Goal: Task Accomplishment & Management: Complete application form

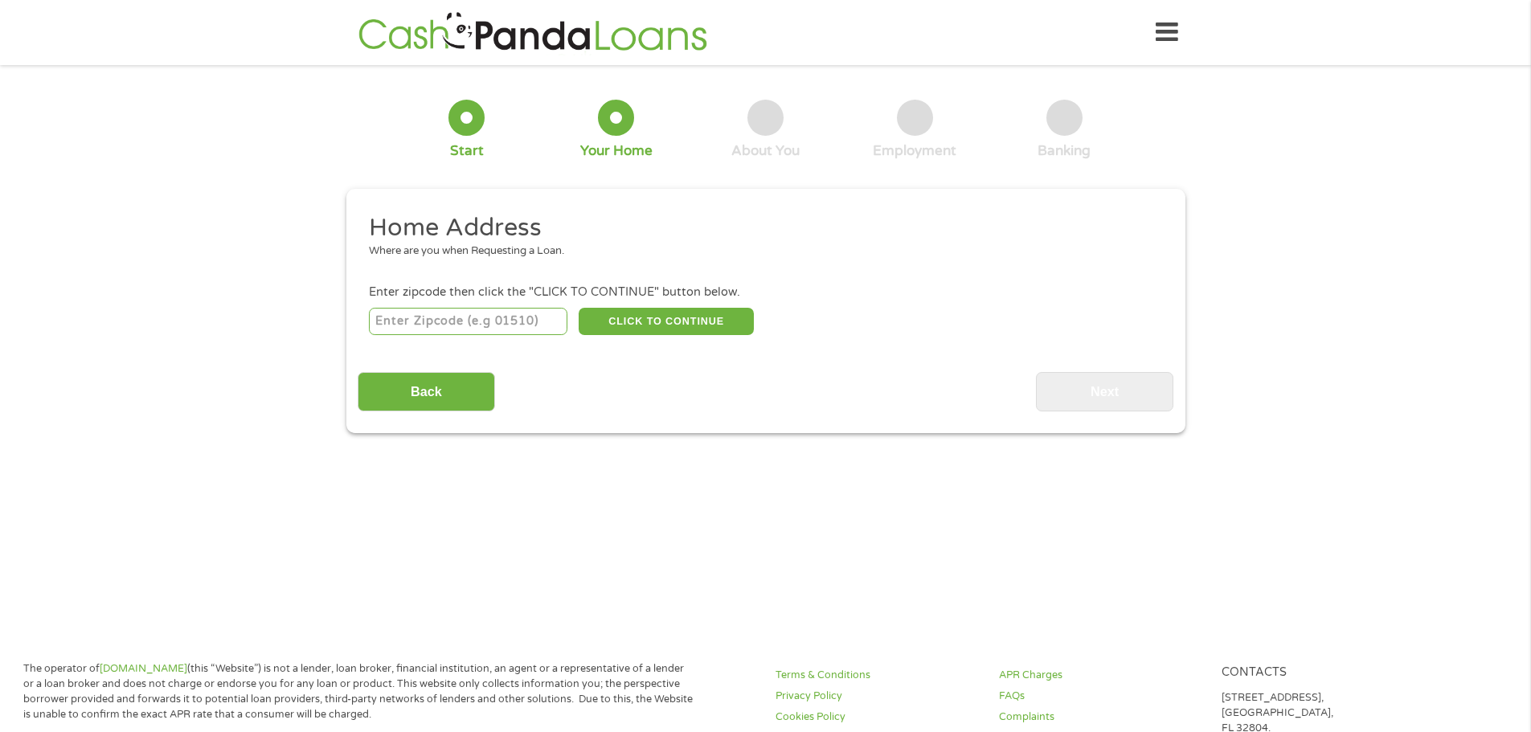
click at [481, 312] on input "number" at bounding box center [468, 321] width 198 height 27
type input "93705"
click at [676, 324] on button "CLICK TO CONTINUE" at bounding box center [666, 321] width 175 height 27
type input "93705"
type input "[GEOGRAPHIC_DATA]"
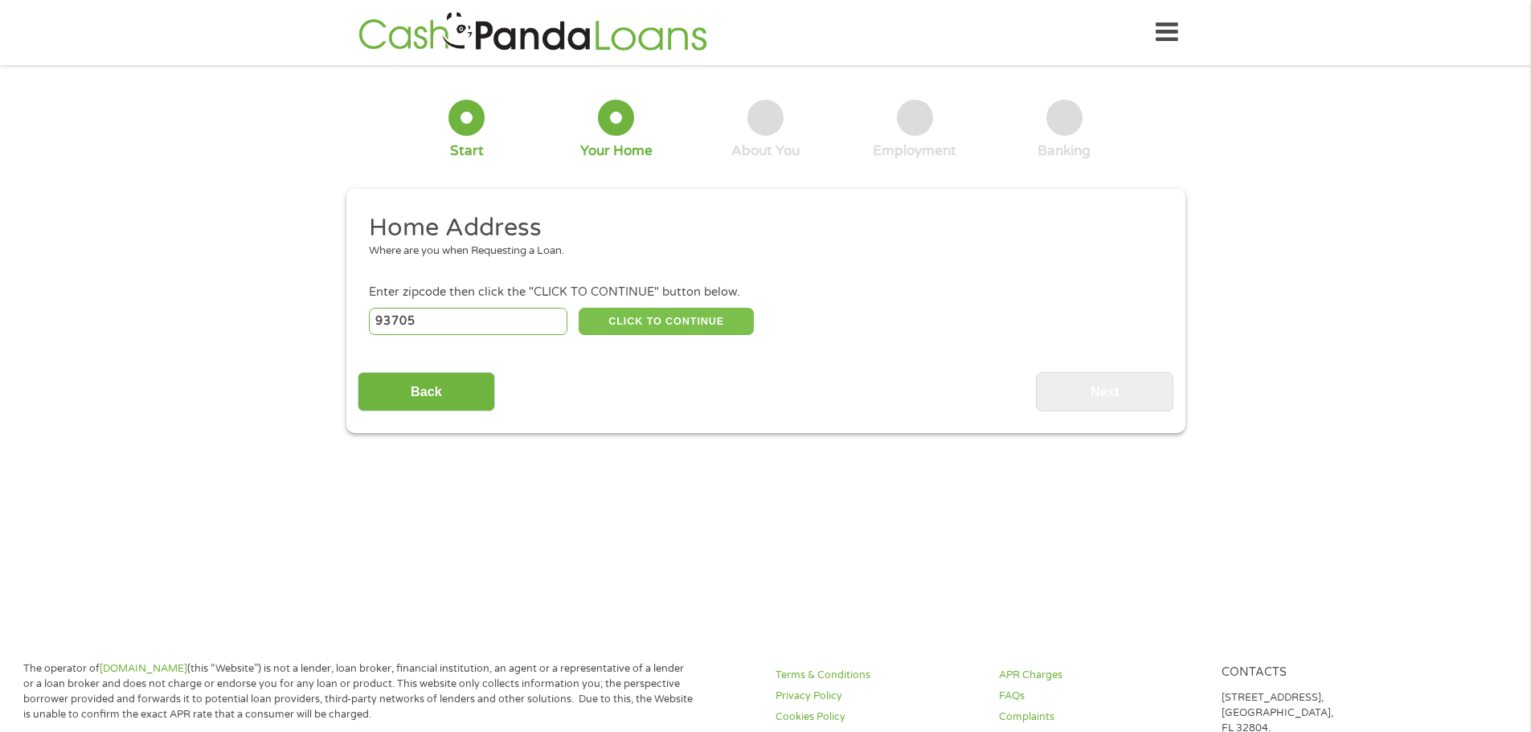
select select "[US_STATE]"
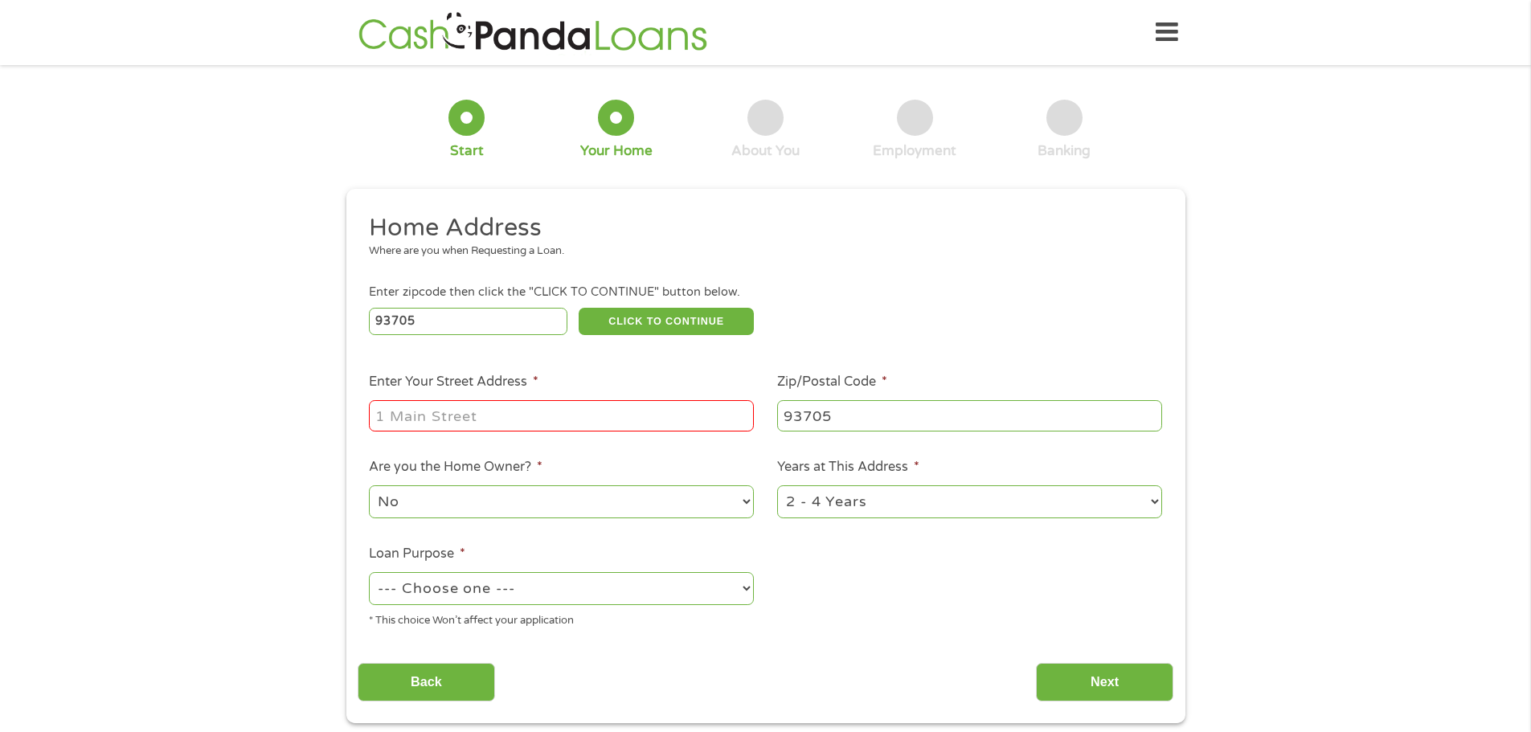
click at [552, 408] on input "Enter Your Street Address *" at bounding box center [561, 415] width 385 height 31
type input "922 W [PERSON_NAME]"
click at [844, 488] on select "1 Year or less 1 - 2 Years 2 - 4 Years Over 4 Years" at bounding box center [969, 501] width 385 height 33
select select "60months"
click at [777, 485] on select "1 Year or less 1 - 2 Years 2 - 4 Years Over 4 Years" at bounding box center [969, 501] width 385 height 33
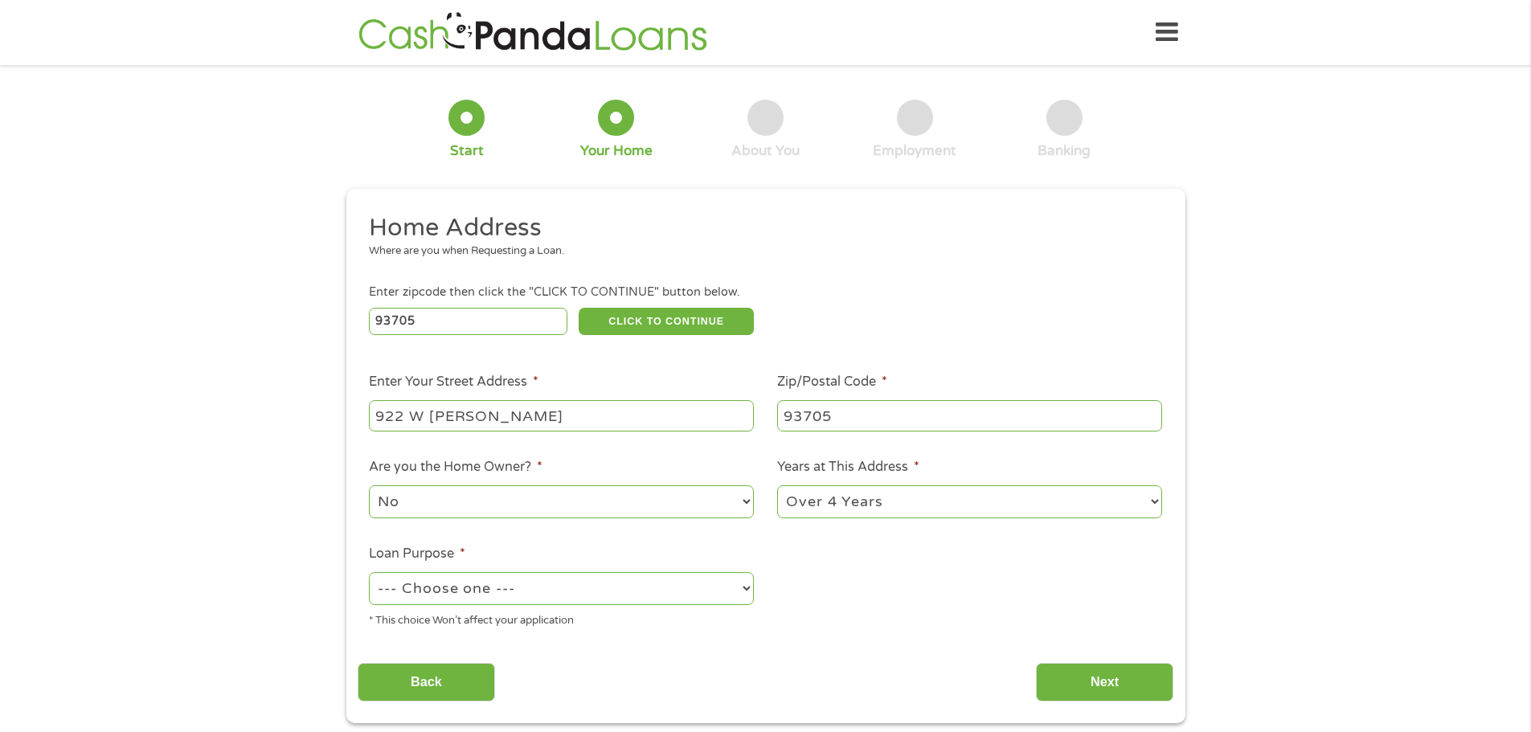
drag, startPoint x: 437, startPoint y: 608, endPoint x: 437, endPoint y: 599, distance: 8.8
click at [437, 607] on li "Loan Purpose * --- Choose one --- Pay Bills Debt Consolidation Home Improvement…" at bounding box center [562, 586] width 408 height 85
click at [437, 599] on select "--- Choose one --- Pay Bills Debt Consolidation Home Improvement Major Purchase…" at bounding box center [561, 588] width 385 height 33
select select "paybills"
click at [369, 572] on select "--- Choose one --- Pay Bills Debt Consolidation Home Improvement Major Purchase…" at bounding box center [561, 588] width 385 height 33
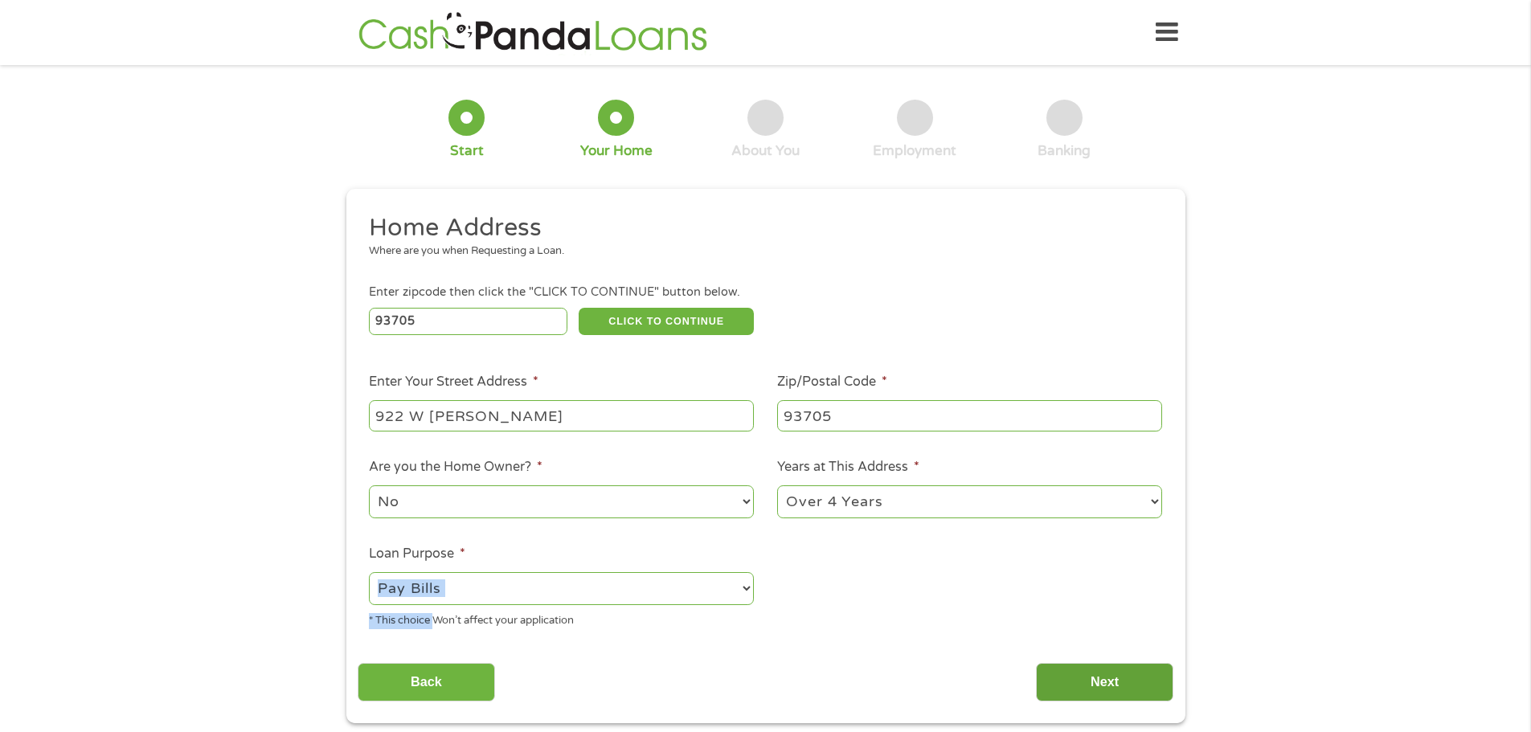
click at [1055, 667] on input "Next" at bounding box center [1104, 682] width 137 height 39
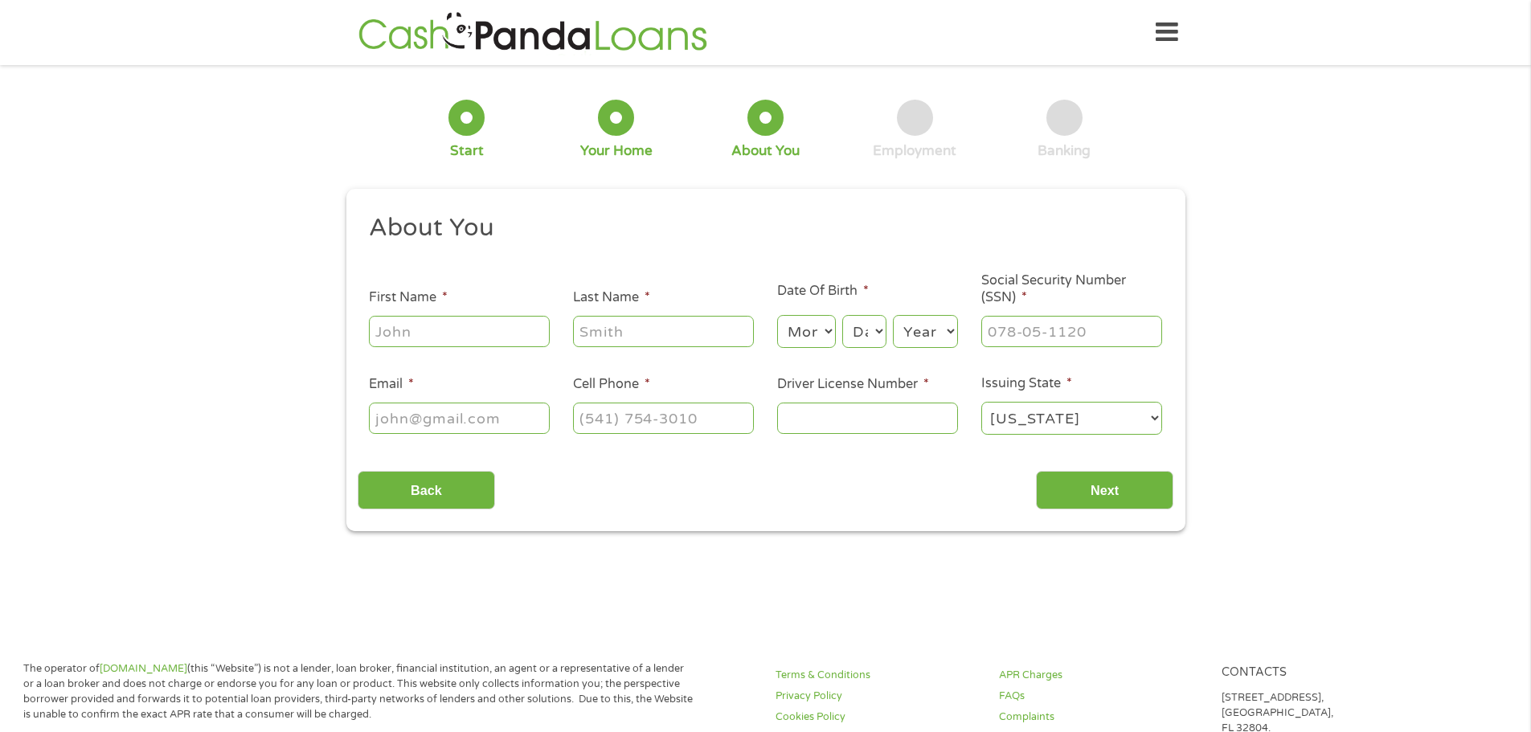
click at [445, 325] on input "First Name *" at bounding box center [459, 331] width 181 height 31
type input "[PERSON_NAME]"
select select "1"
select select "29"
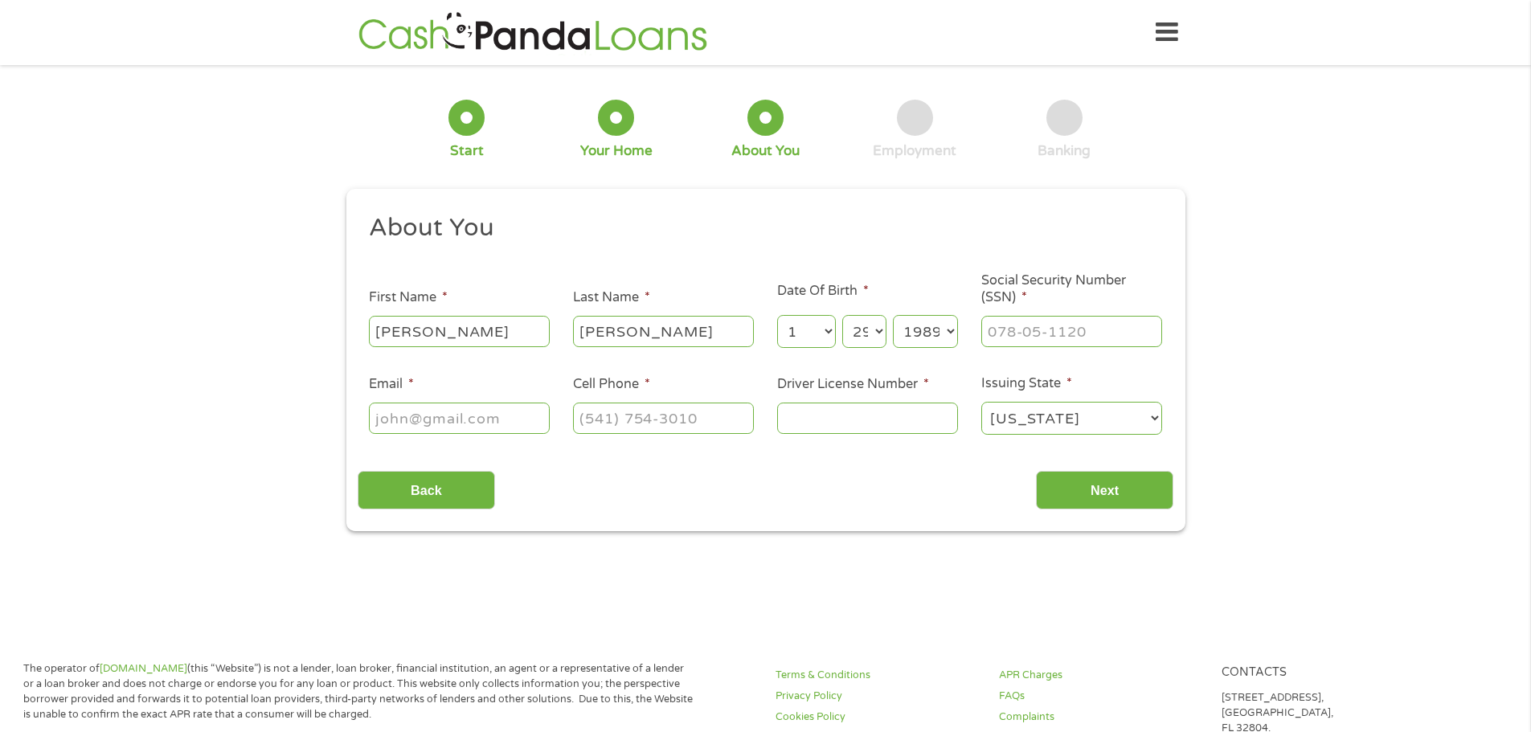
select select "1986"
type input "620-09-7001"
type input "[EMAIL_ADDRESS][DOMAIN_NAME]"
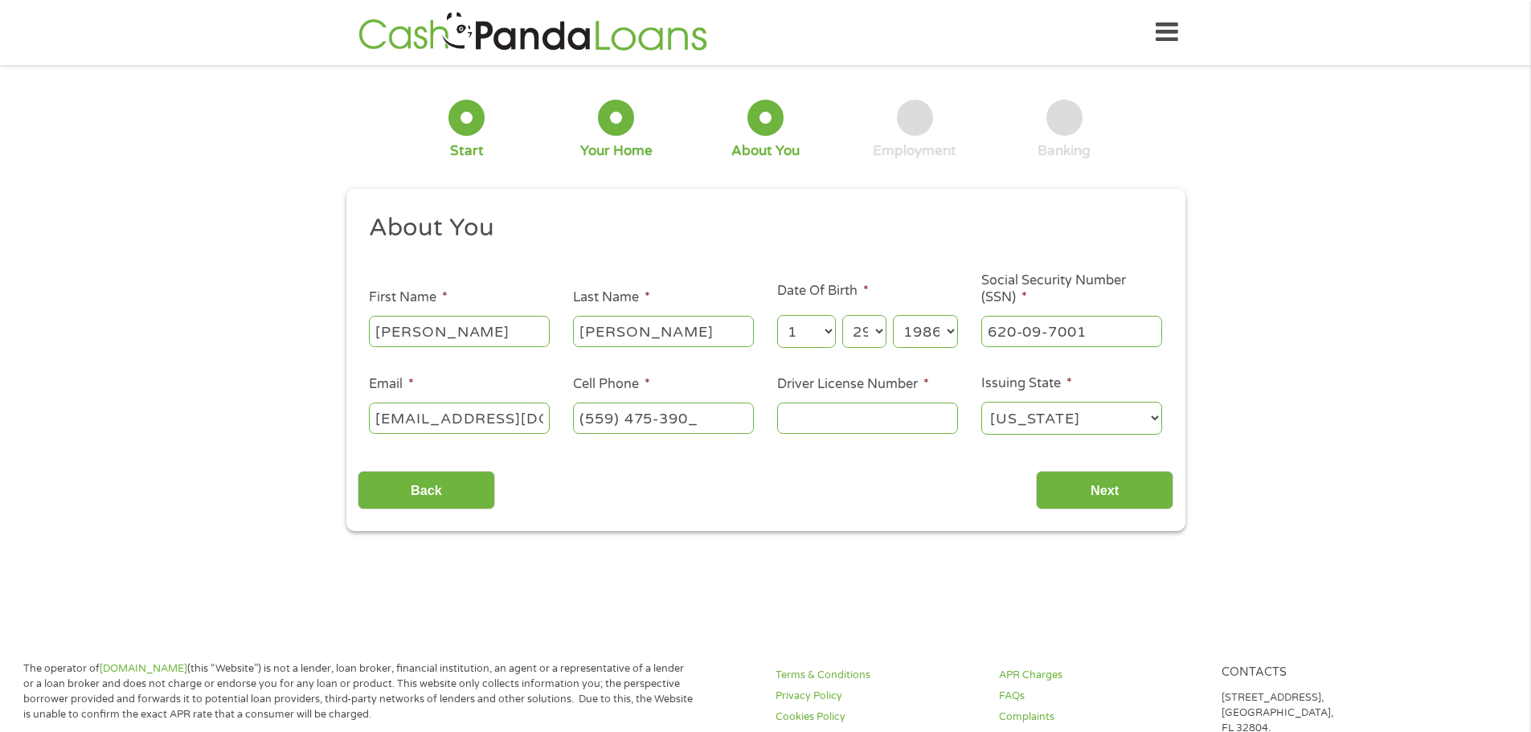
type input "[PHONE_NUMBER]"
type input "D6476521"
click at [1094, 489] on input "Next" at bounding box center [1104, 490] width 137 height 39
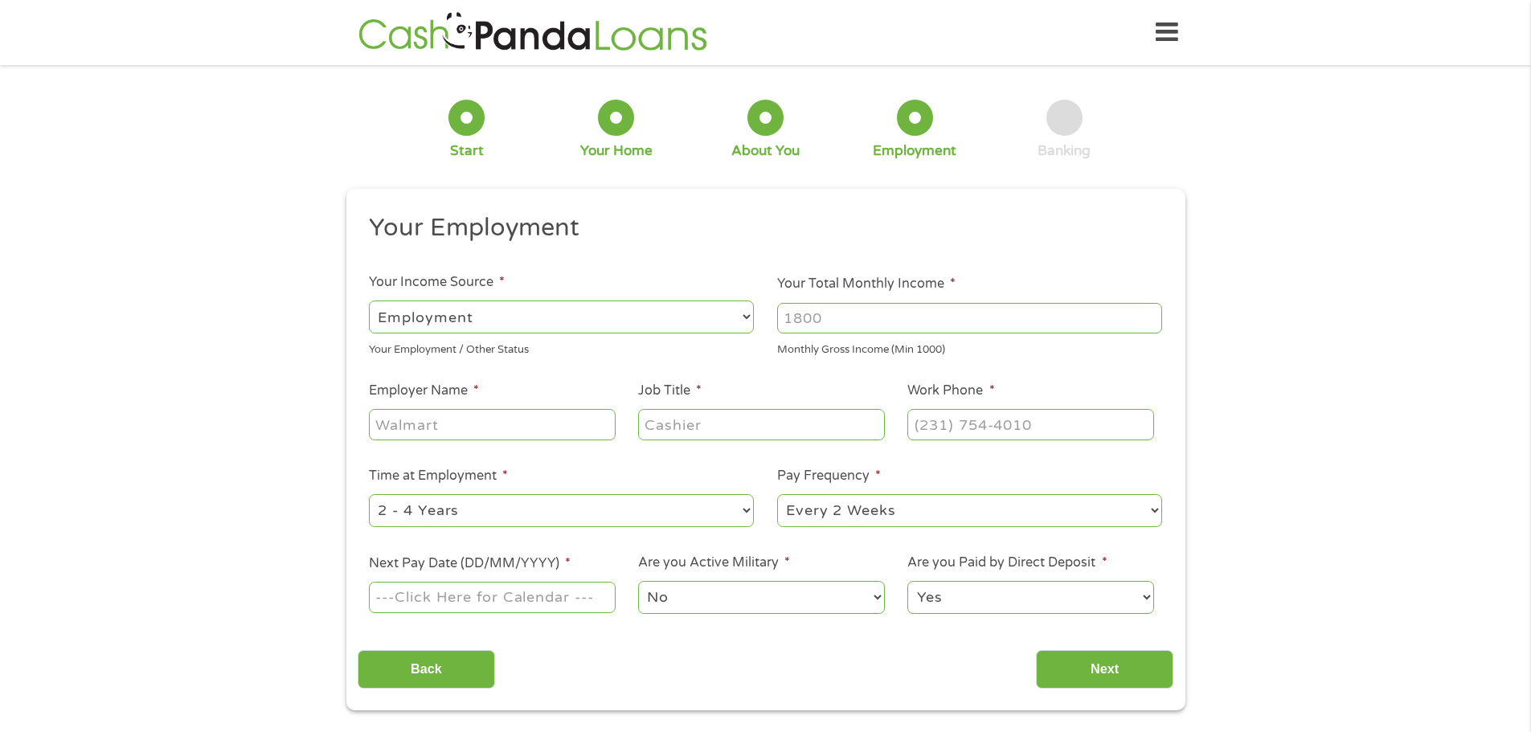
scroll to position [6, 6]
click at [505, 317] on select "--- Choose one --- Employment [DEMOGRAPHIC_DATA] Benefits" at bounding box center [561, 317] width 385 height 33
click at [897, 322] on input "Your Total Monthly Income *" at bounding box center [969, 318] width 385 height 31
type input "4000"
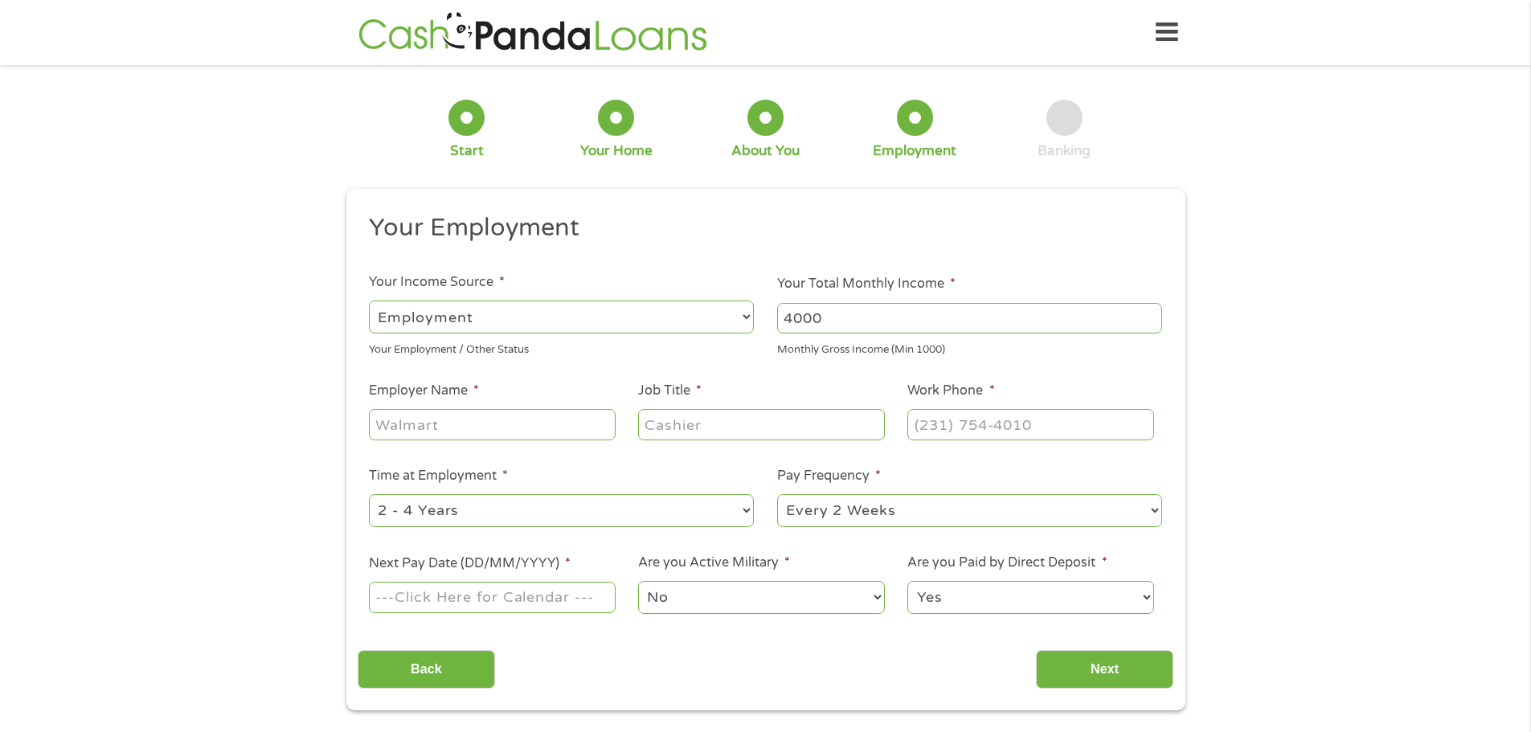
click at [554, 433] on input "Employer Name *" at bounding box center [492, 424] width 246 height 31
type input "DCL Technology"
type input "Admin"
type input "[PHONE_NUMBER]"
click at [995, 503] on select "--- Choose one --- Every 2 Weeks Every Week Monthly Semi-Monthly" at bounding box center [969, 510] width 385 height 33
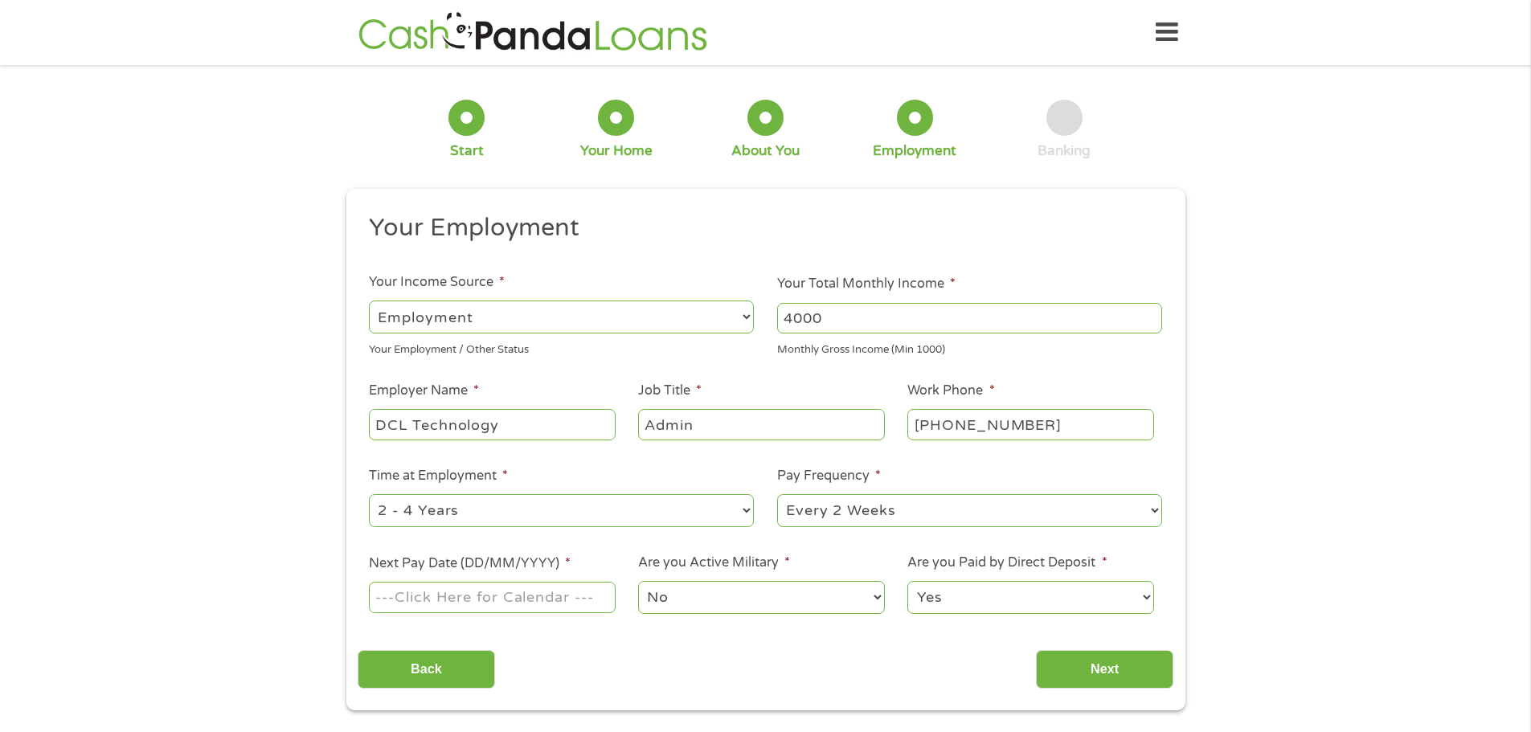
select select "semimonthly"
click at [777, 494] on select "--- Choose one --- Every 2 Weeks Every Week Monthly Semi-Monthly" at bounding box center [969, 510] width 385 height 33
click at [423, 590] on input "Next Pay Date (DD/MM/YYYY) *" at bounding box center [492, 597] width 246 height 31
type input "[DATE]"
click at [767, 607] on select "No Yes" at bounding box center [761, 597] width 246 height 33
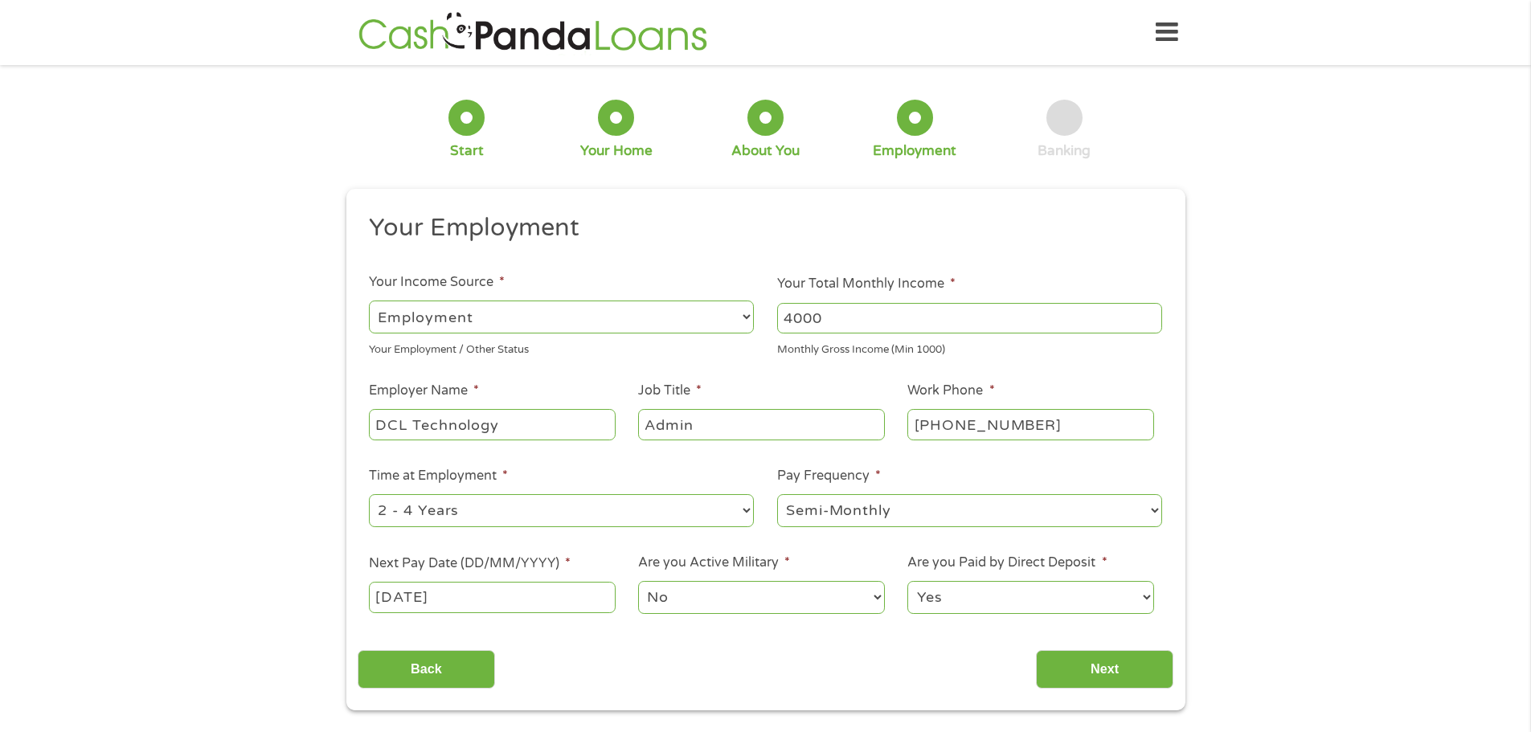
click at [774, 607] on select "No Yes" at bounding box center [761, 597] width 246 height 33
click at [1110, 669] on input "Next" at bounding box center [1104, 669] width 137 height 39
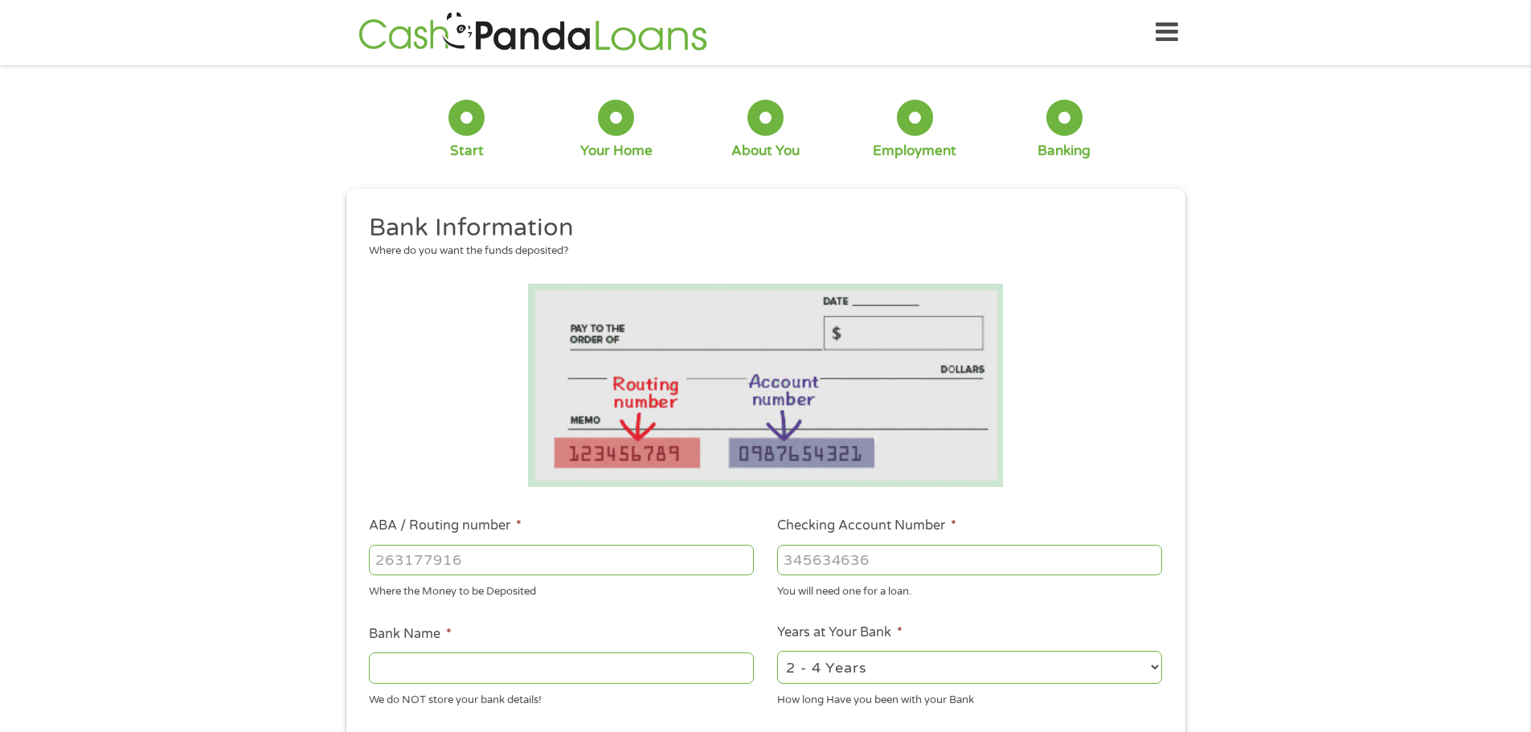
click at [599, 555] on input "ABA / Routing number *" at bounding box center [561, 560] width 385 height 31
type input "322271627"
type input "[PERSON_NAME] [PERSON_NAME] BANK NA"
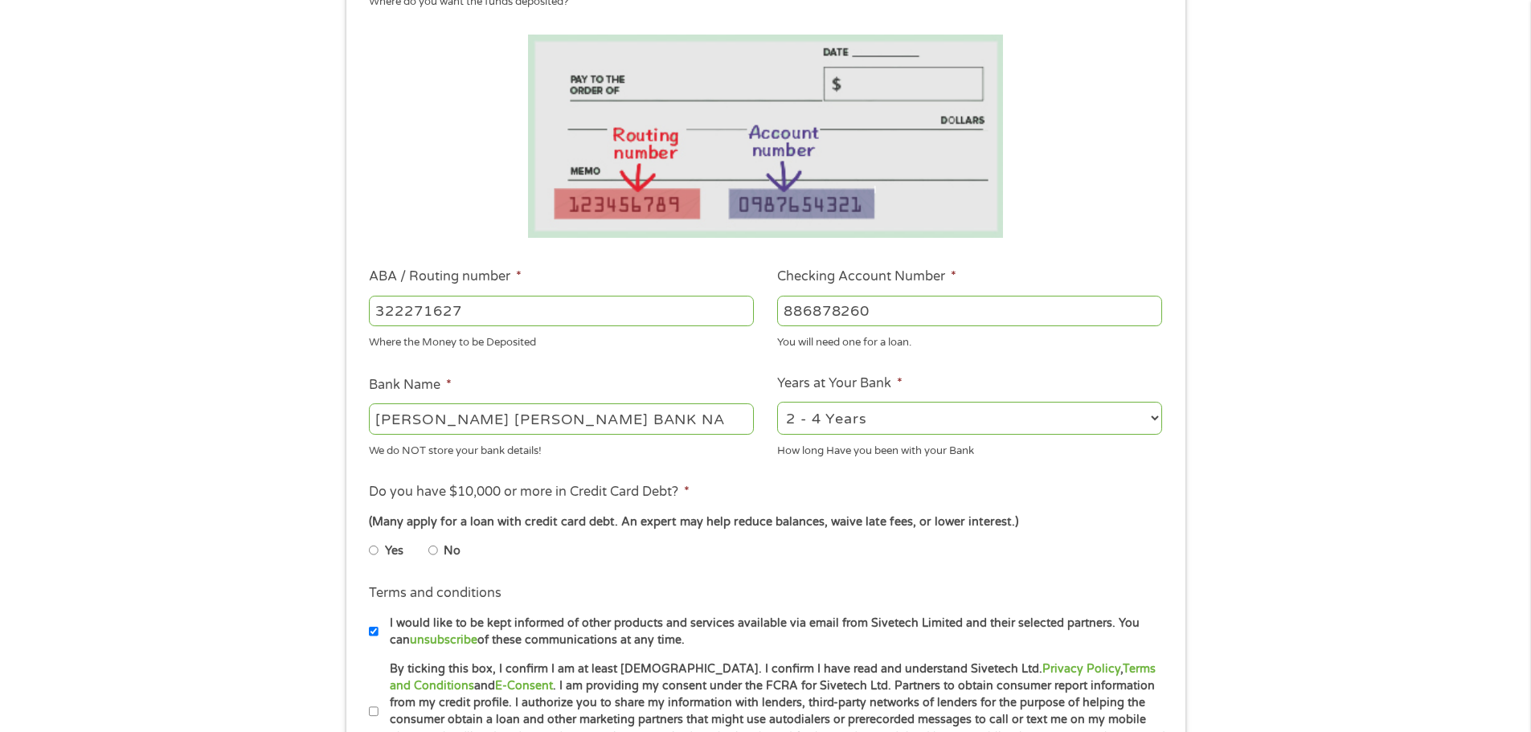
scroll to position [402, 0]
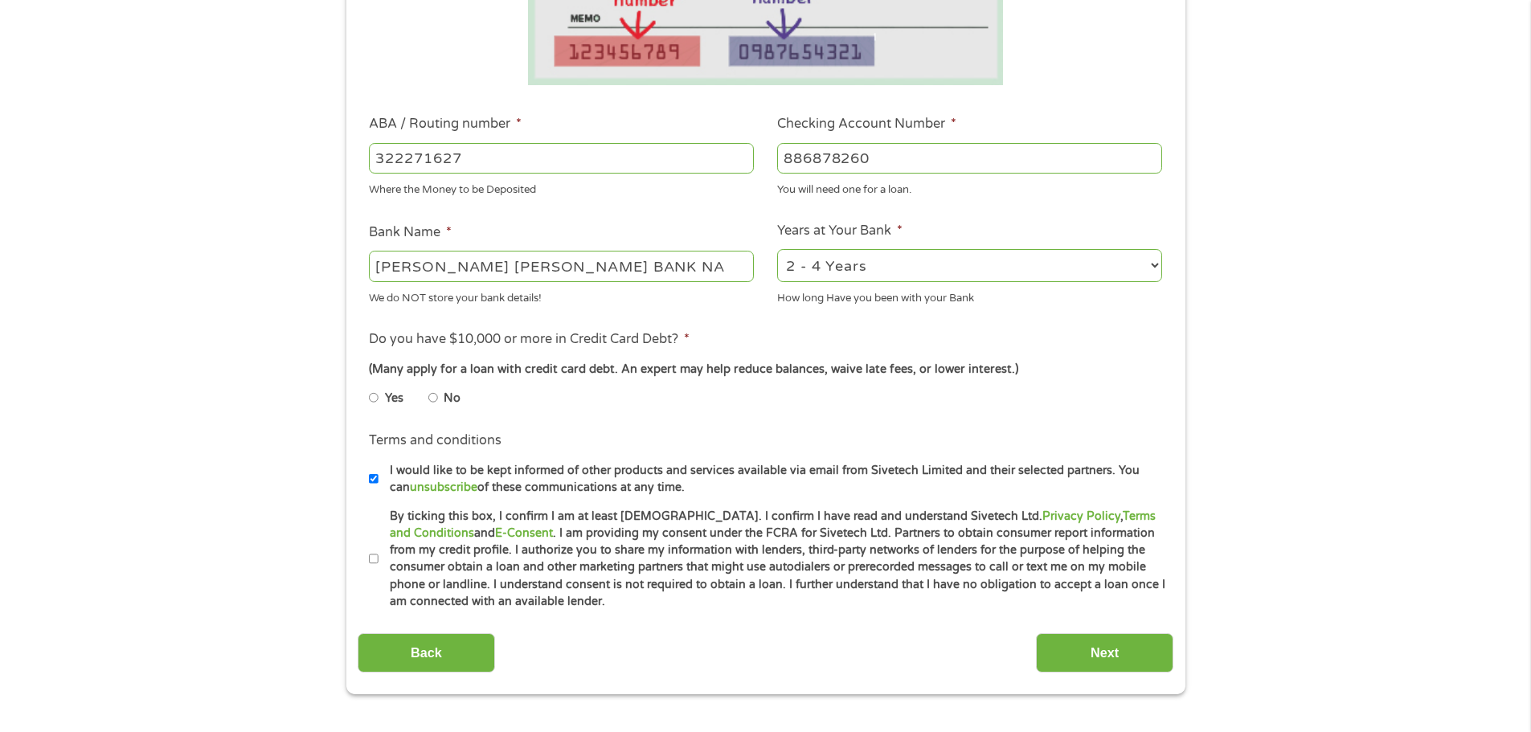
type input "886878260"
click at [431, 399] on input "No" at bounding box center [433, 398] width 10 height 26
radio input "true"
click at [375, 558] on input "By ticking this box, I confirm I am at least [DEMOGRAPHIC_DATA]. I confirm I ha…" at bounding box center [374, 559] width 10 height 26
checkbox input "true"
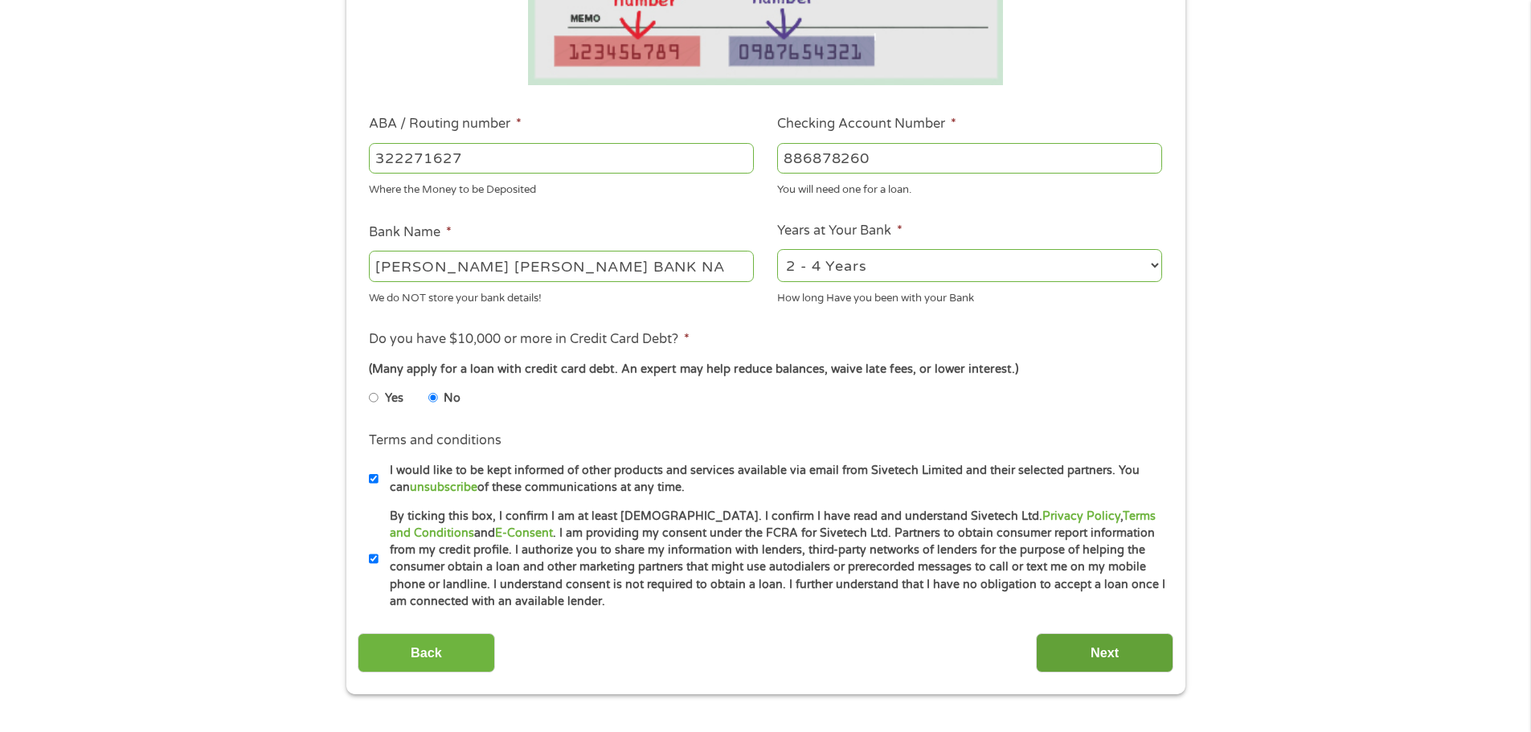
click at [1112, 660] on input "Next" at bounding box center [1104, 652] width 137 height 39
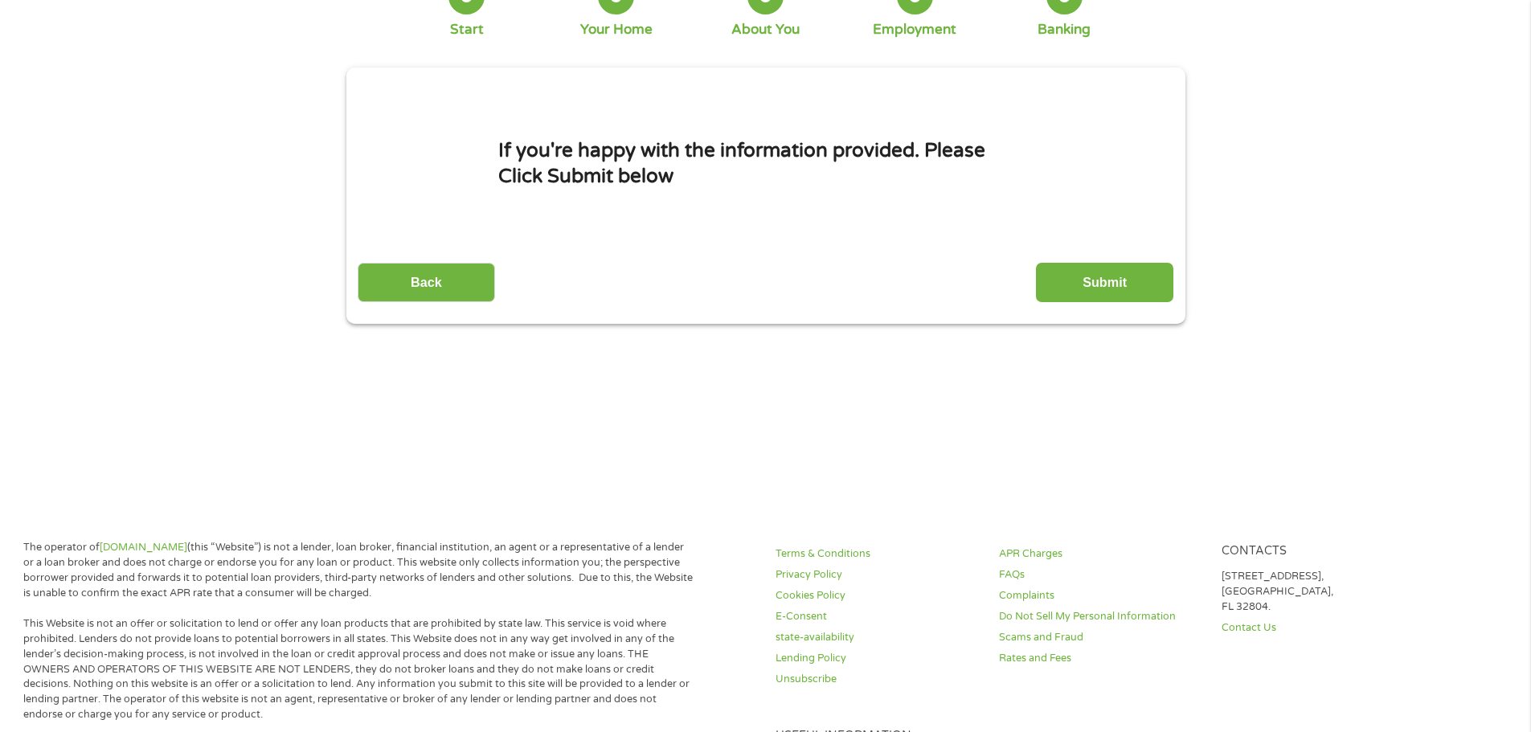
scroll to position [0, 0]
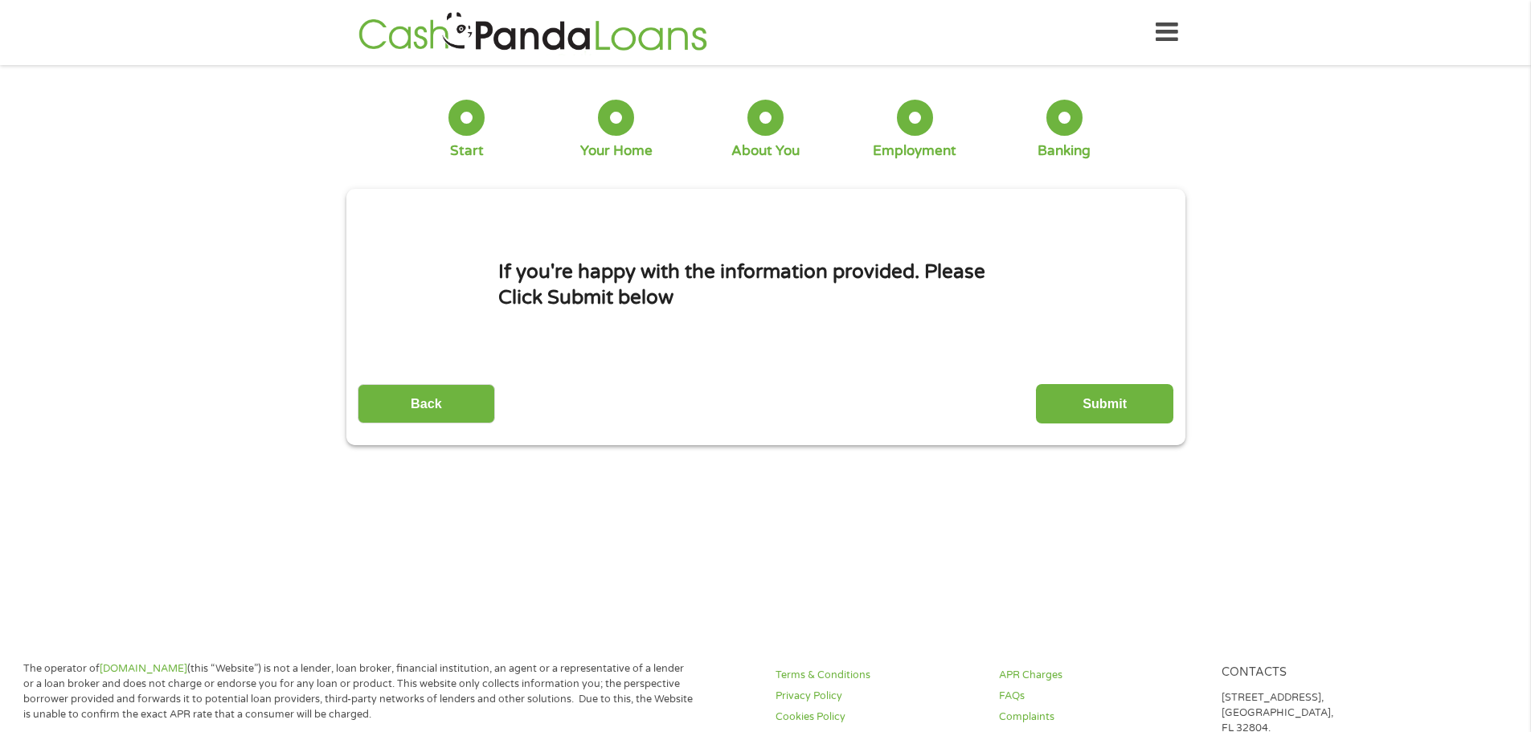
click at [1087, 408] on input "Submit" at bounding box center [1104, 403] width 137 height 39
